Goal: Transaction & Acquisition: Purchase product/service

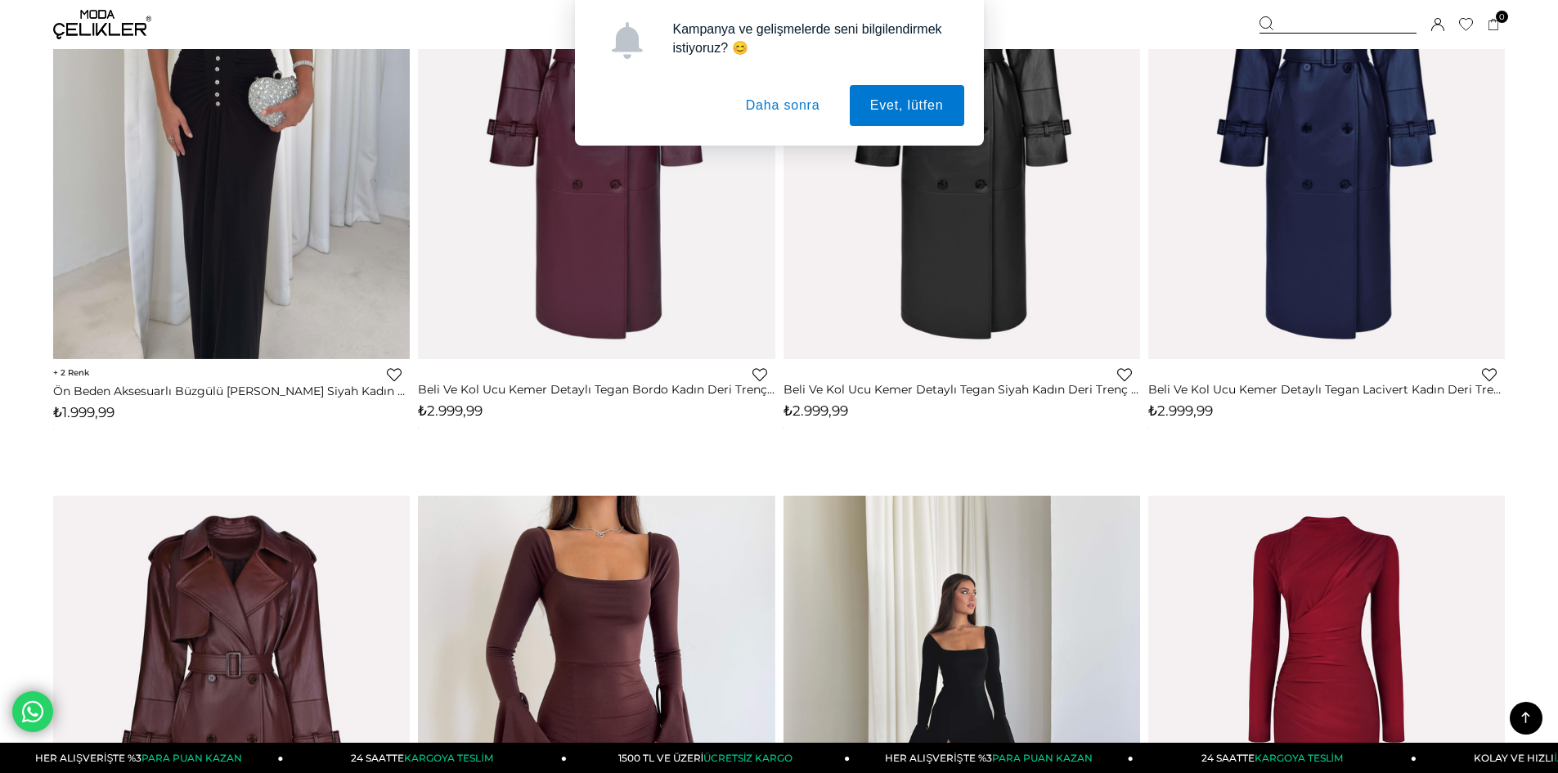
scroll to position [1309, 0]
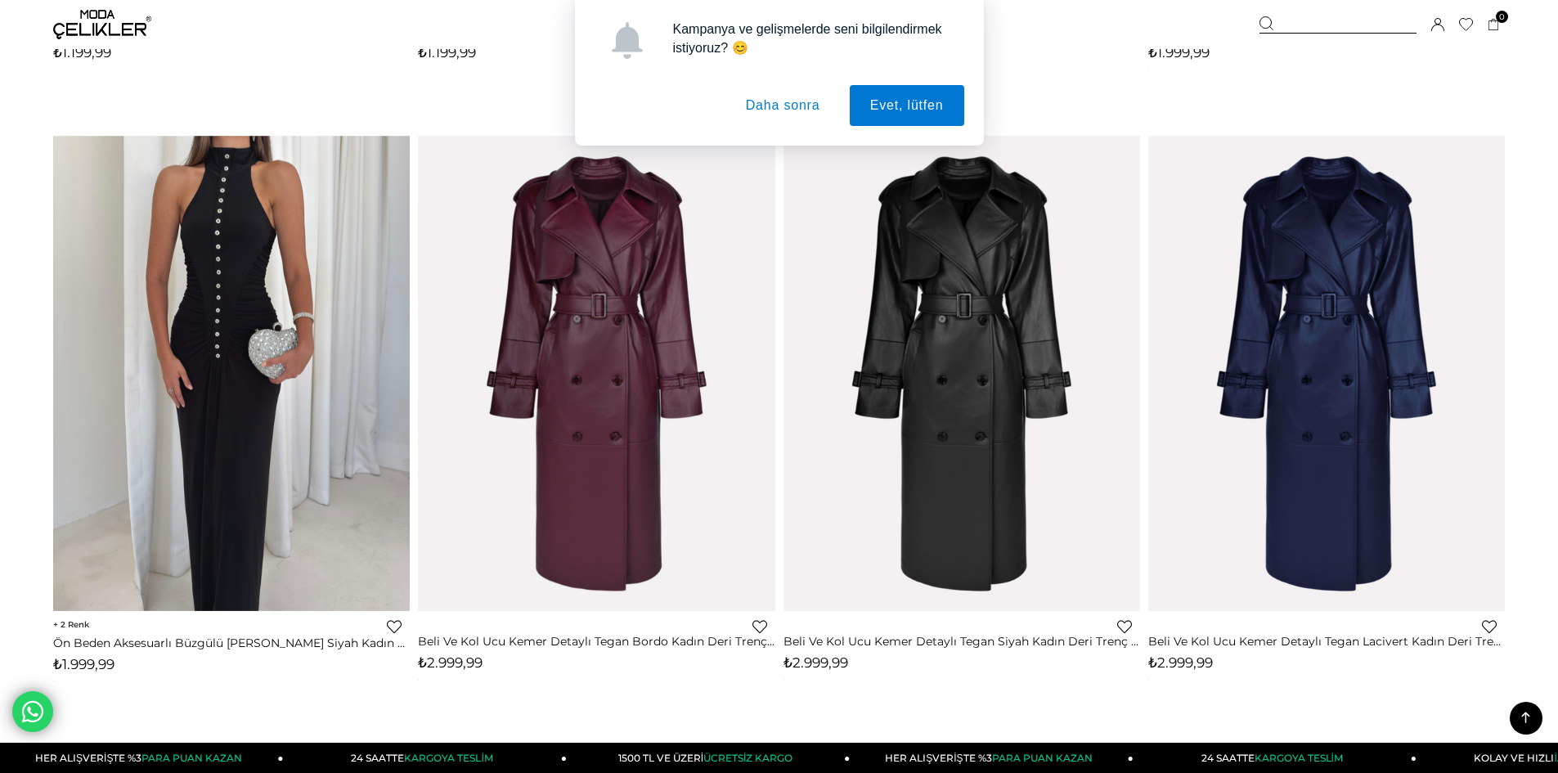
click at [787, 100] on button "Daha sonra" at bounding box center [783, 105] width 115 height 41
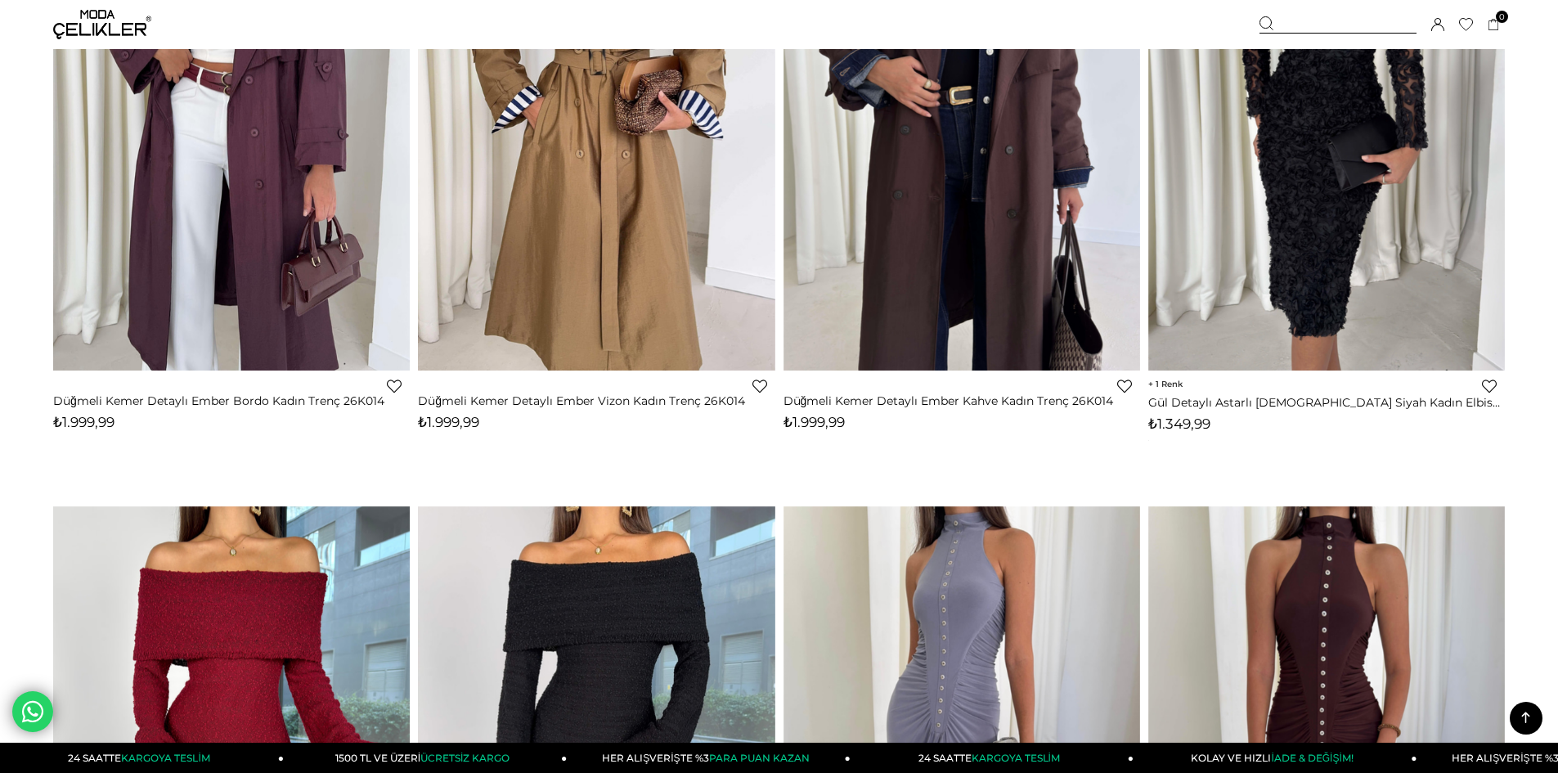
scroll to position [0, 0]
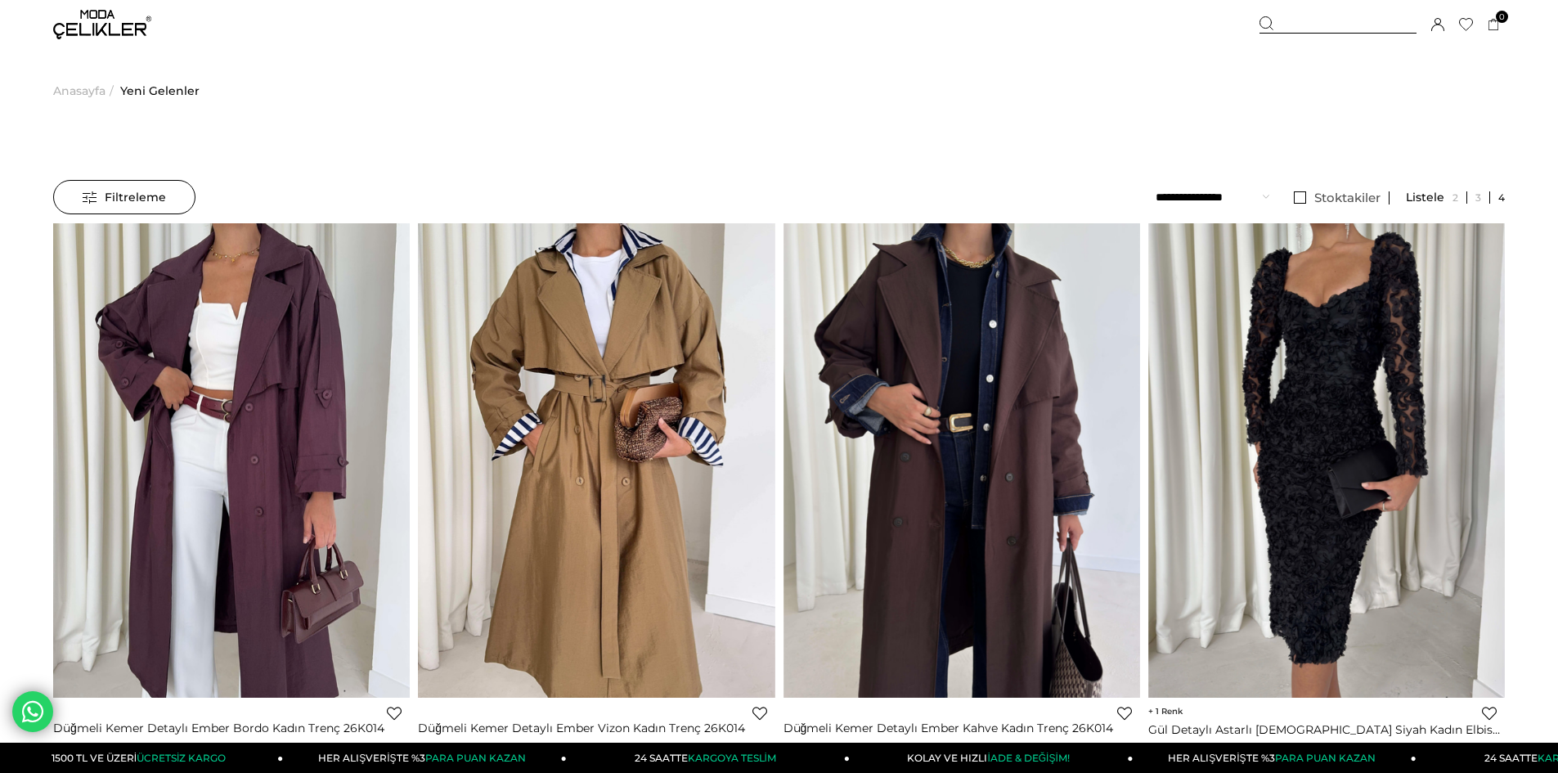
drag, startPoint x: 1330, startPoint y: 25, endPoint x: 1318, endPoint y: 25, distance: 12.3
click at [1328, 25] on div at bounding box center [1338, 24] width 157 height 17
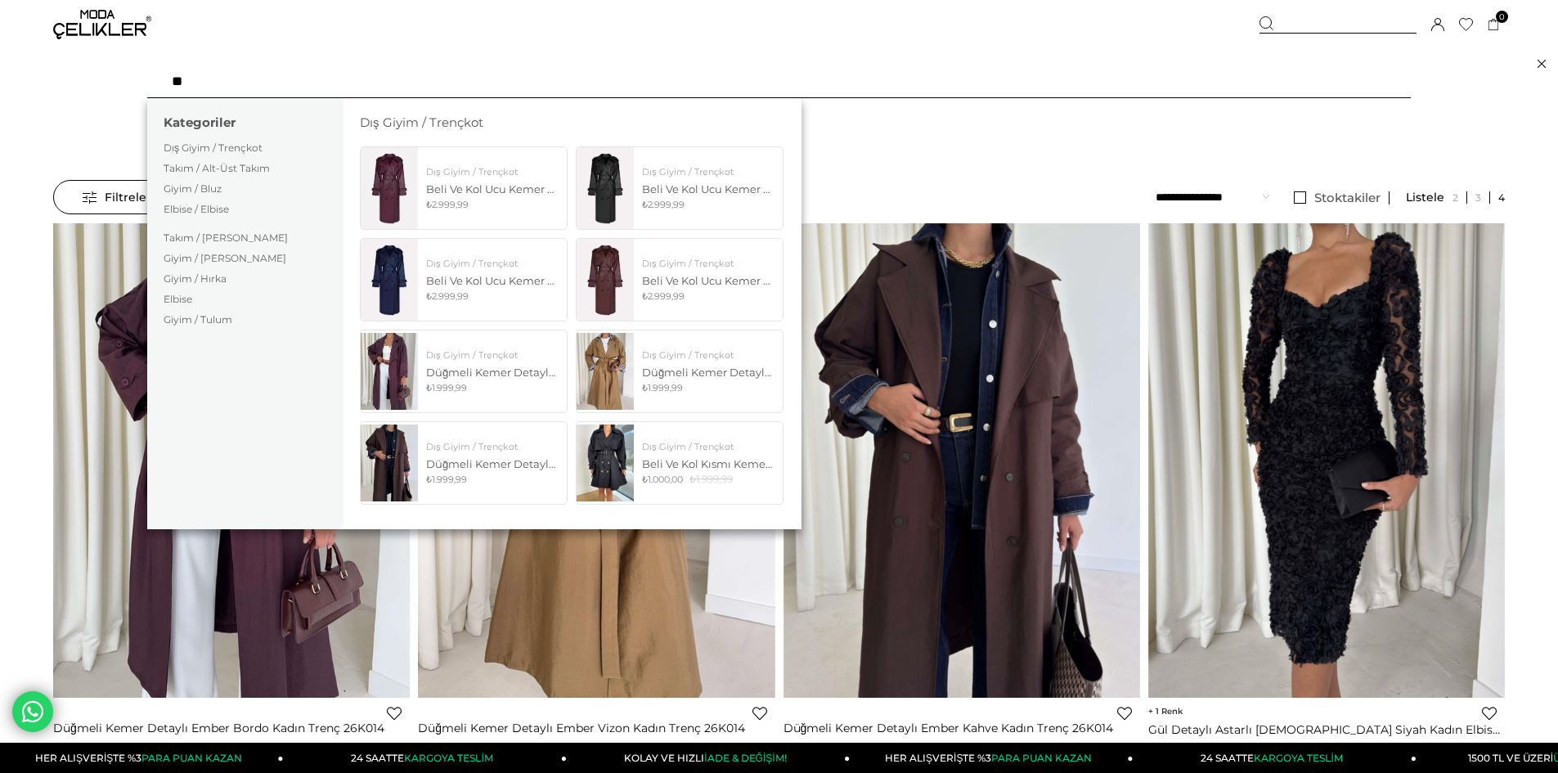
type input "**"
click at [220, 151] on link "Dış Giyim / Trençkot" at bounding box center [213, 148] width 99 height 12
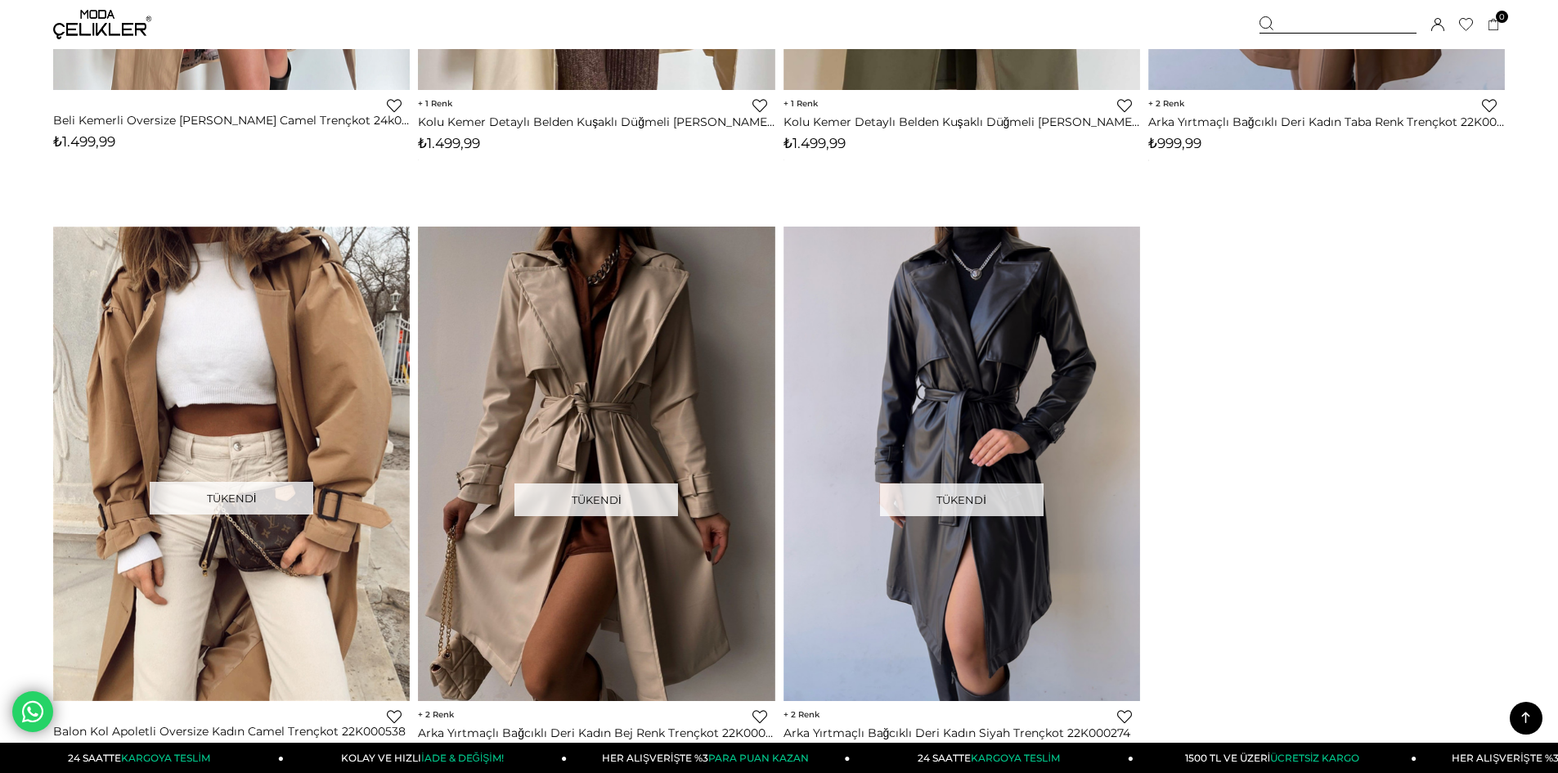
scroll to position [3190, 0]
